Goal: Find specific page/section: Find specific page/section

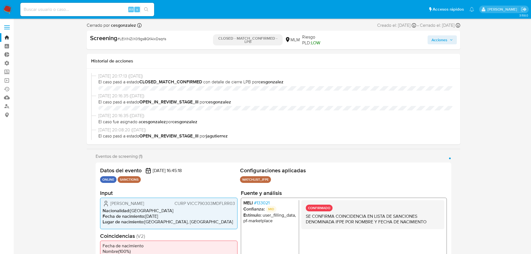
select select "10"
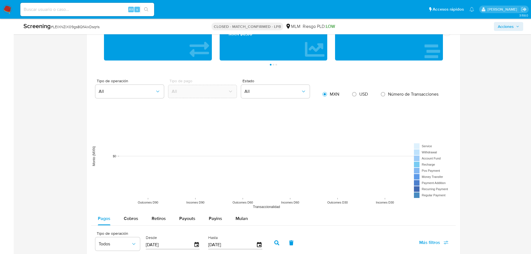
scroll to position [418, 0]
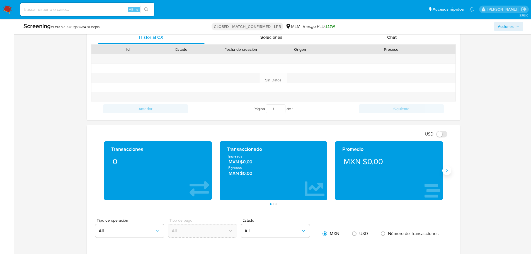
click at [449, 172] on icon "Siguiente" at bounding box center [446, 170] width 4 height 4
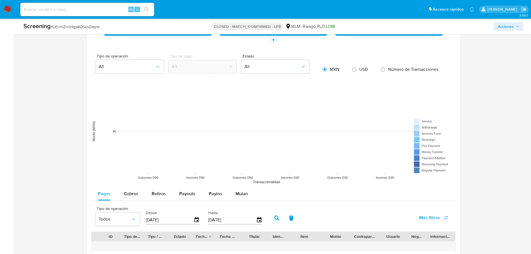
scroll to position [471, 0]
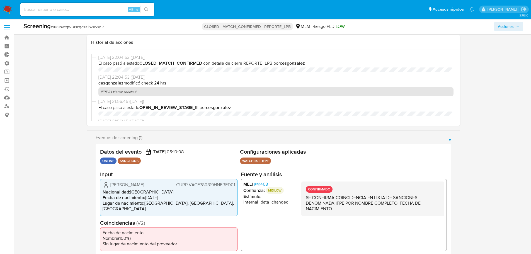
select select "10"
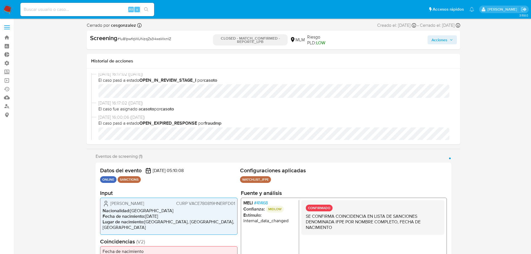
scroll to position [195, 0]
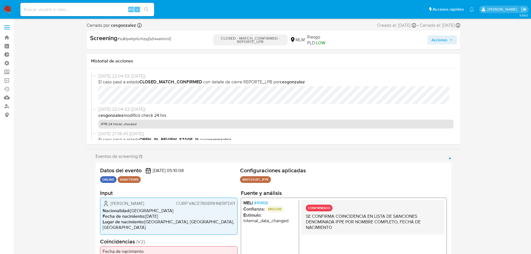
select select "10"
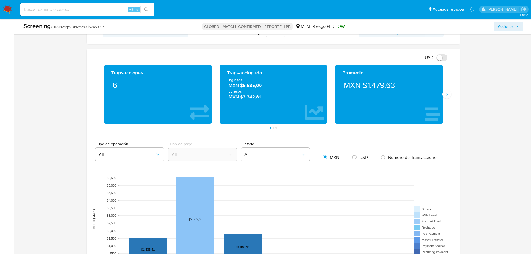
scroll to position [446, 0]
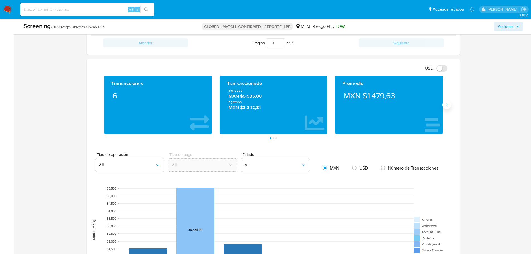
click at [448, 107] on button "Siguiente" at bounding box center [446, 104] width 9 height 9
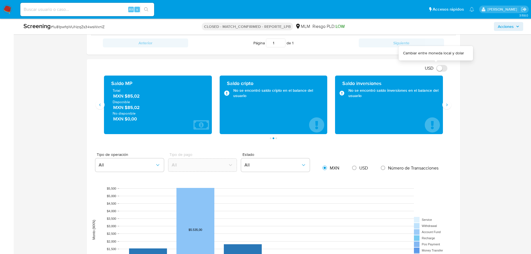
click at [439, 69] on input "USD" at bounding box center [441, 68] width 11 height 7
checkbox input "false"
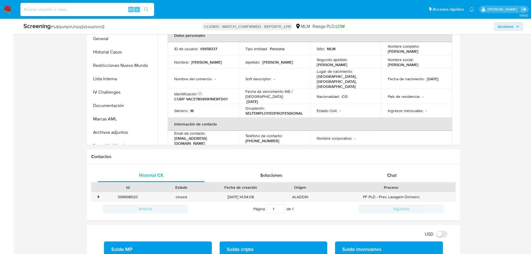
scroll to position [223, 0]
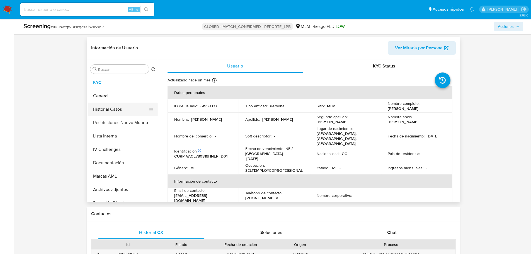
click at [108, 112] on button "Historial Casos" at bounding box center [120, 109] width 65 height 13
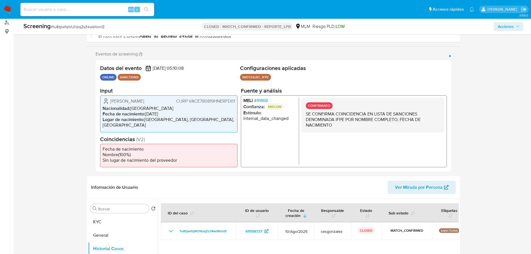
scroll to position [0, 0]
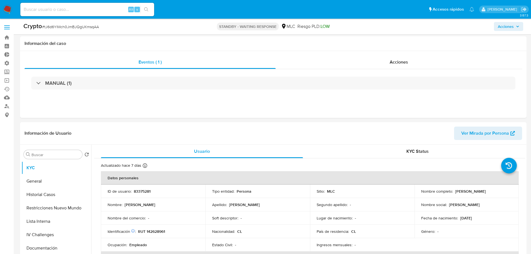
select select "10"
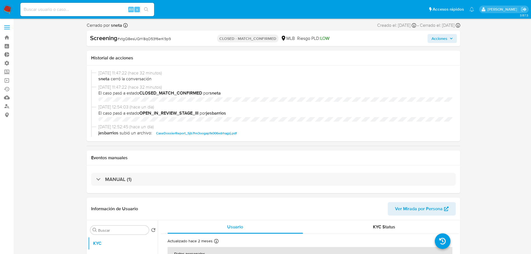
select select "10"
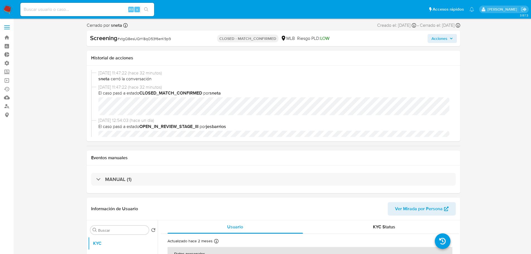
scroll to position [56, 0]
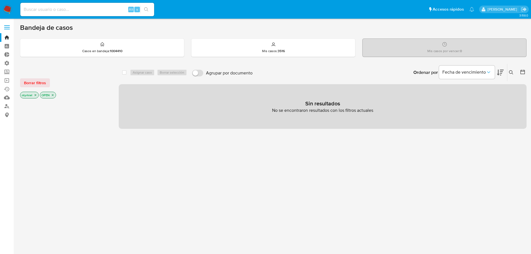
click at [9, 25] on label at bounding box center [7, 27] width 14 height 12
click at [0, 0] on input "checkbox" at bounding box center [0, 0] width 0 height 0
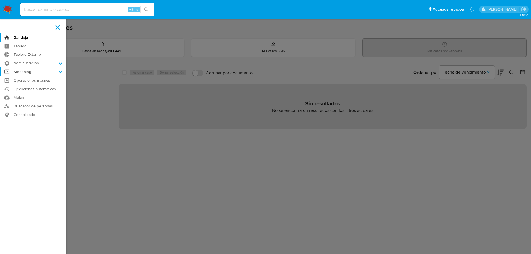
click at [31, 72] on label "Screening" at bounding box center [33, 71] width 66 height 9
click at [0, 0] on input "Screening" at bounding box center [0, 0] width 0 height 0
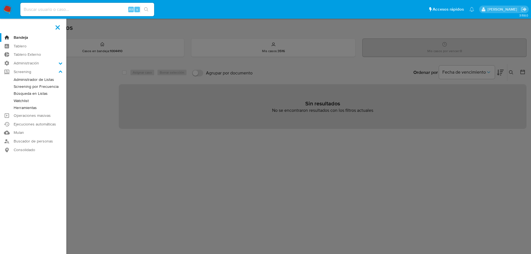
click at [35, 95] on link "Búsqueda en Listas" at bounding box center [33, 93] width 66 height 7
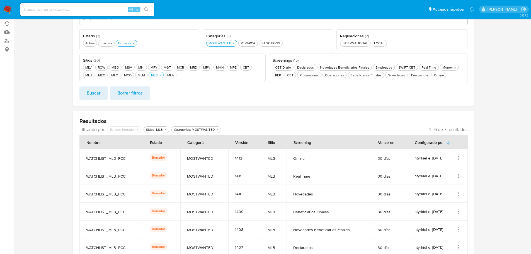
scroll to position [56, 0]
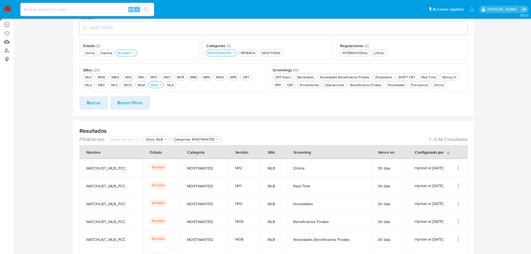
click at [99, 106] on span "Buscar" at bounding box center [94, 103] width 14 height 12
click at [94, 52] on div "Activa Activa" at bounding box center [89, 52] width 11 height 5
click at [97, 108] on span "Buscar" at bounding box center [94, 103] width 14 height 12
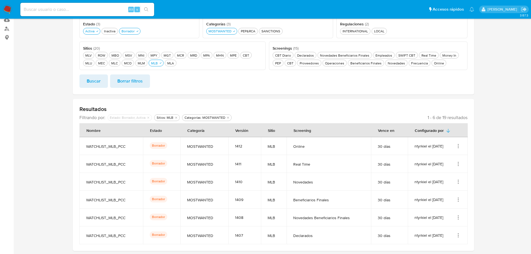
scroll to position [84, 0]
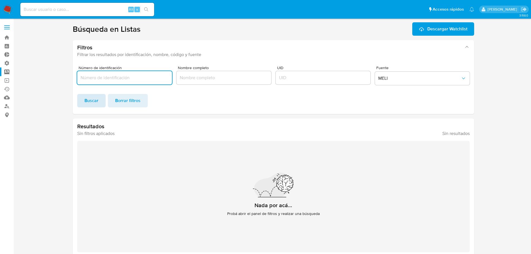
click at [93, 100] on span "Buscar" at bounding box center [91, 100] width 14 height 12
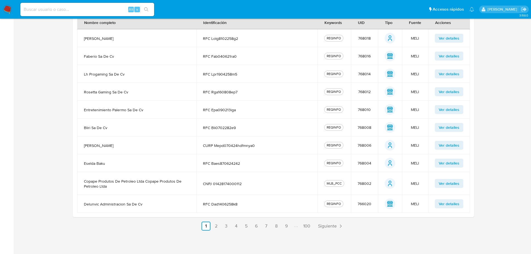
scroll to position [145, 0]
click at [334, 226] on span "Siguiente" at bounding box center [327, 225] width 19 height 4
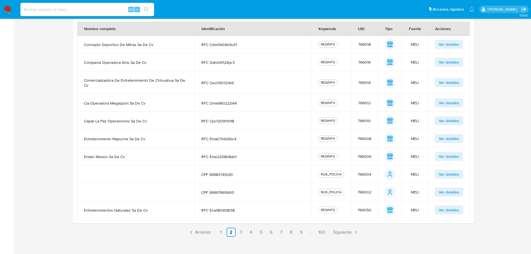
scroll to position [139, 0]
click at [345, 230] on span "Siguiente" at bounding box center [342, 232] width 19 height 4
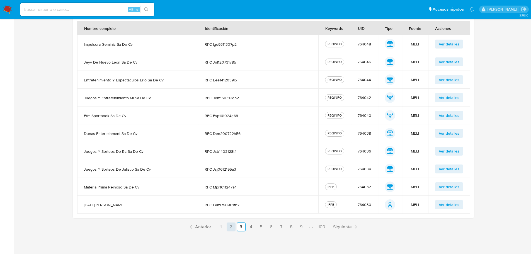
click at [230, 229] on link "2" at bounding box center [231, 226] width 9 height 9
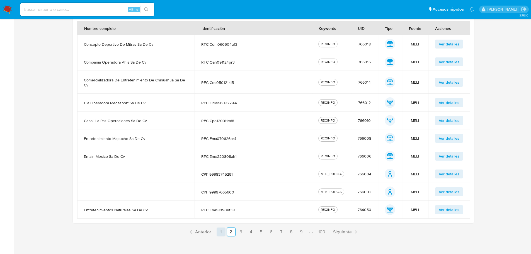
click at [223, 232] on link "1" at bounding box center [221, 231] width 9 height 9
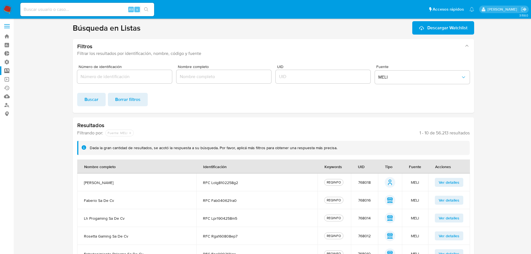
scroll to position [0, 0]
